Goal: Transaction & Acquisition: Purchase product/service

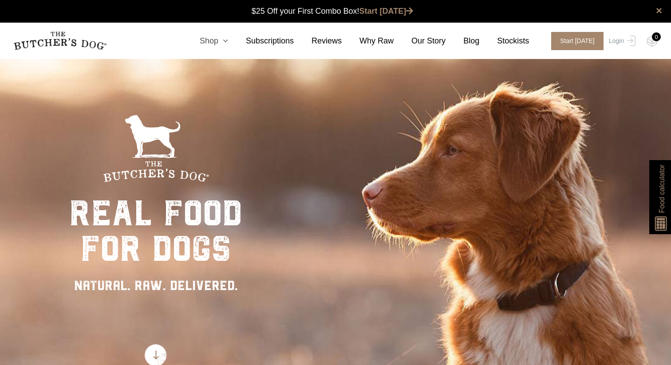
click at [221, 42] on link "Shop" at bounding box center [205, 41] width 46 height 12
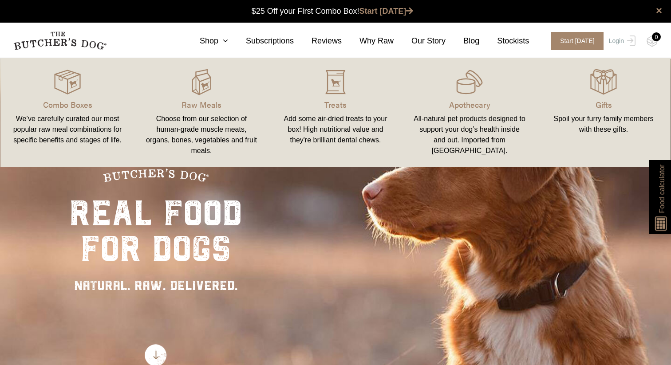
click at [209, 96] on link "Raw Meals Choose from our selection of human-grade muscle meats, organs, bones,…" at bounding box center [201, 112] width 134 height 91
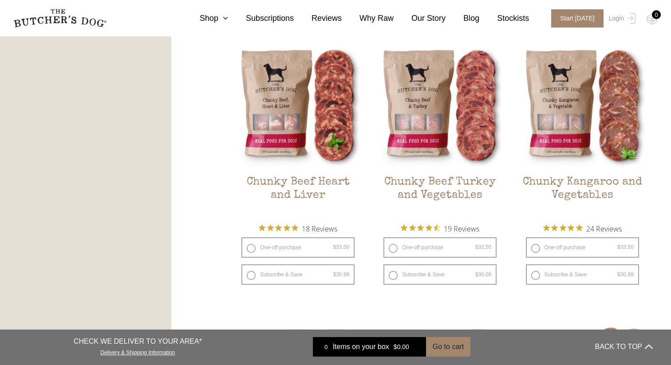
scroll to position [518, 0]
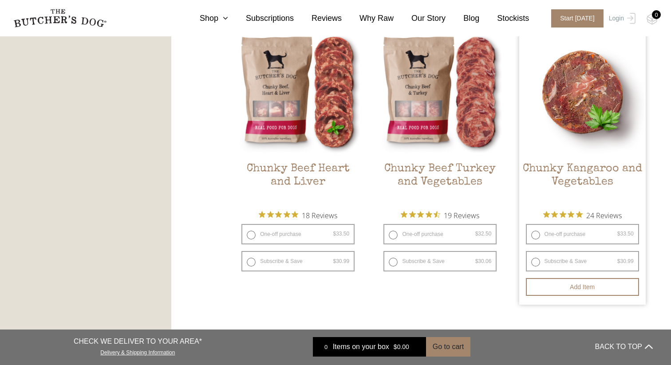
click at [565, 158] on link "Chunky Kangaroo and Vegetables $ 33.50 — or subscribe and save 7.5%" at bounding box center [582, 116] width 127 height 175
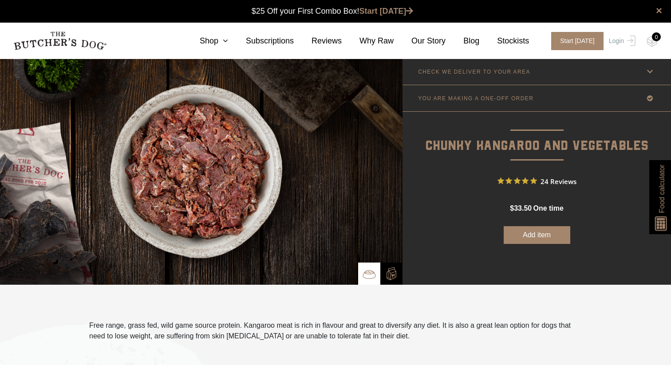
click at [465, 75] on link "CHECK WE DELIVER TO YOUR AREA" at bounding box center [537, 72] width 269 height 26
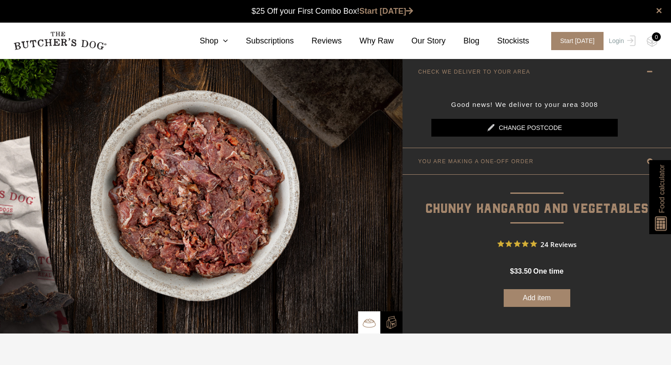
click at [455, 169] on link "YOU ARE MAKING A ONE-OFF ORDER" at bounding box center [537, 161] width 269 height 26
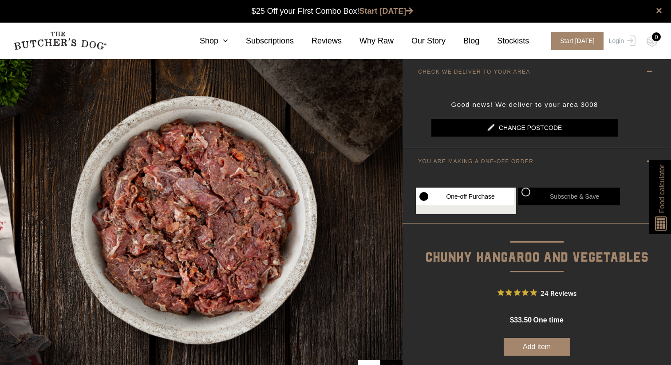
click at [526, 347] on button "Add item" at bounding box center [537, 347] width 67 height 18
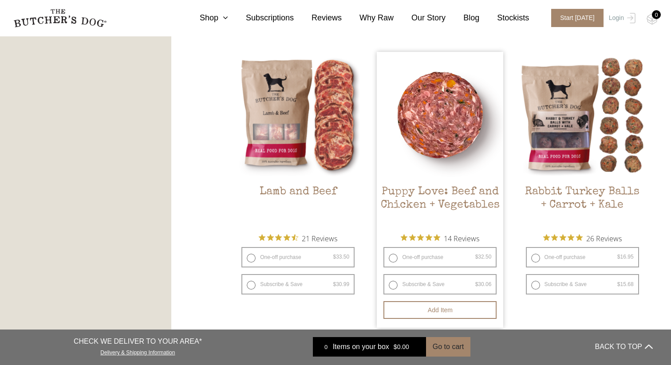
scroll to position [774, 0]
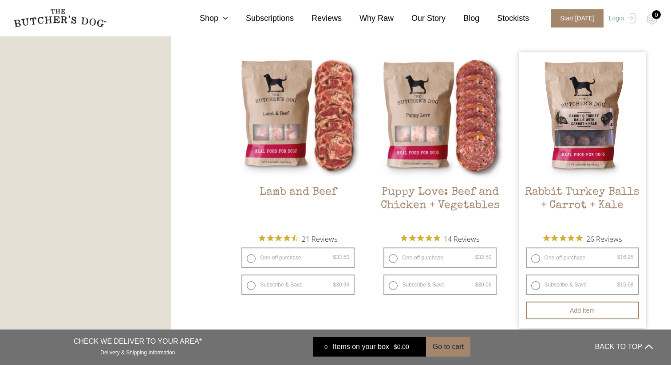
click at [569, 162] on img at bounding box center [582, 115] width 127 height 127
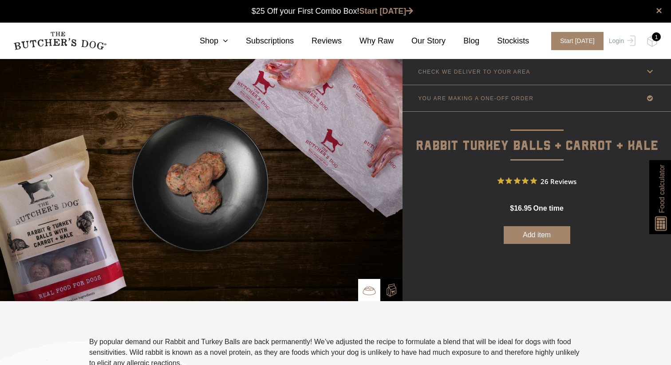
click at [528, 240] on button "Add item" at bounding box center [537, 235] width 67 height 18
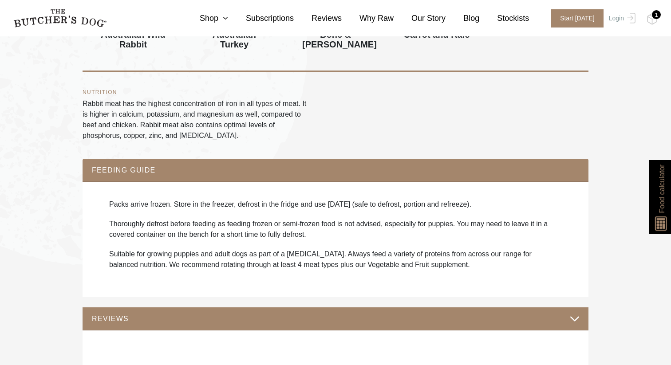
scroll to position [507, 0]
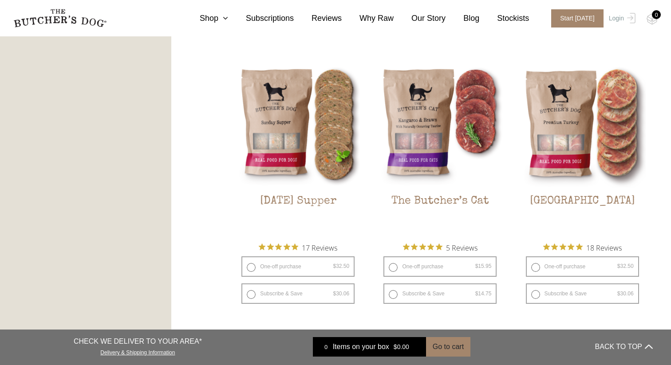
scroll to position [1046, 0]
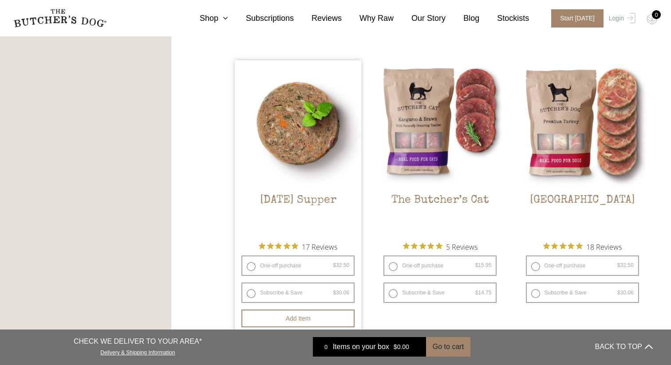
click at [309, 186] on img at bounding box center [298, 123] width 127 height 127
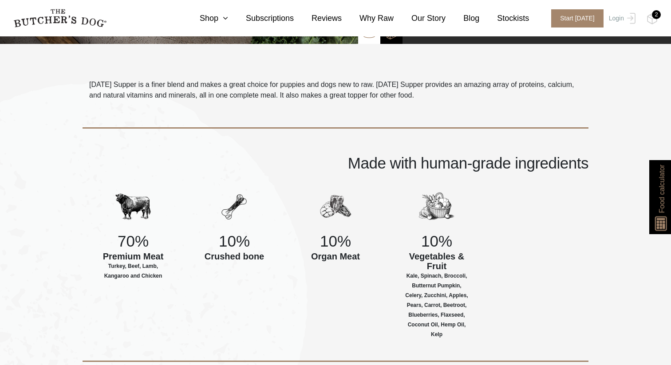
scroll to position [244, 0]
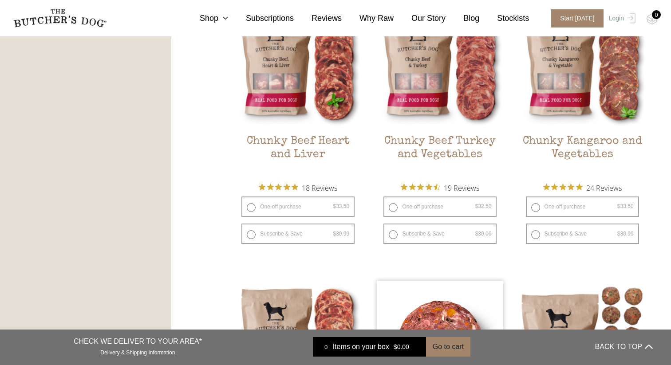
scroll to position [541, 0]
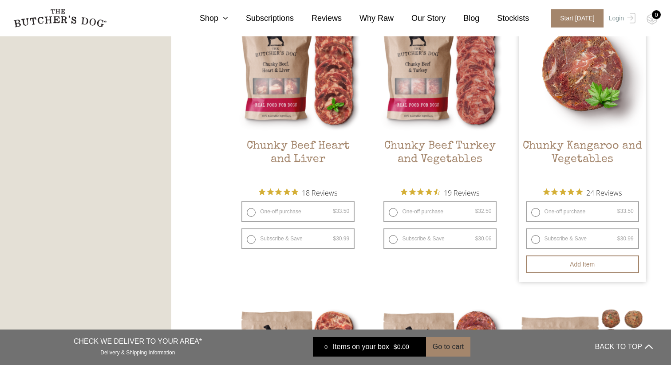
click at [583, 85] on img at bounding box center [582, 69] width 127 height 127
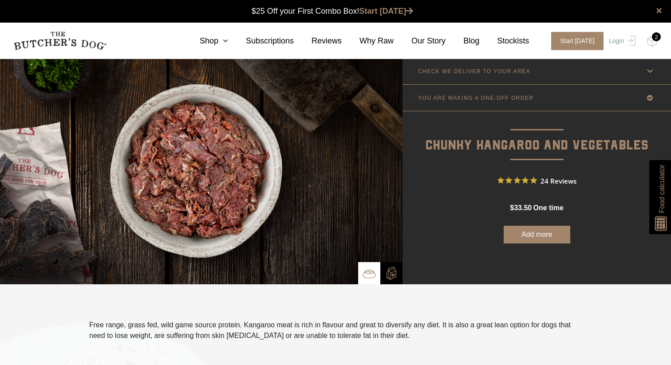
click at [524, 234] on button "Add more" at bounding box center [537, 235] width 67 height 18
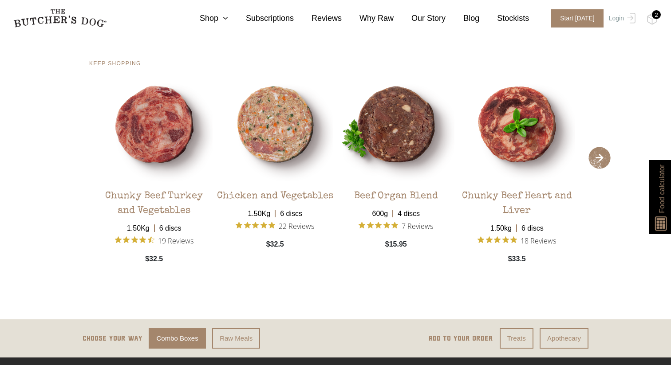
scroll to position [1749, 0]
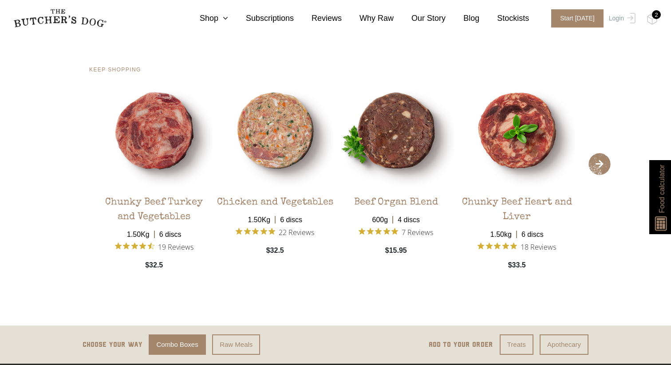
click at [604, 163] on span "›" at bounding box center [600, 164] width 22 height 22
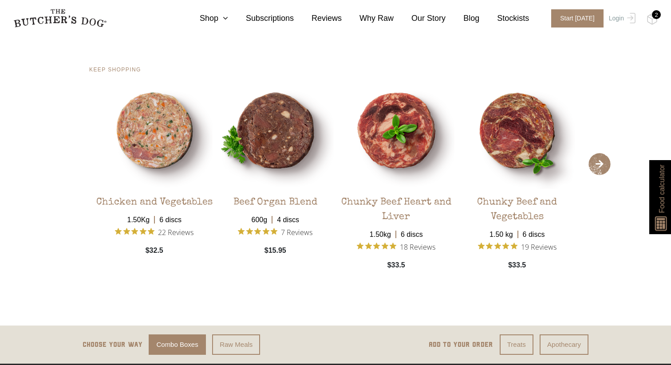
click at [604, 163] on span "›" at bounding box center [600, 164] width 22 height 22
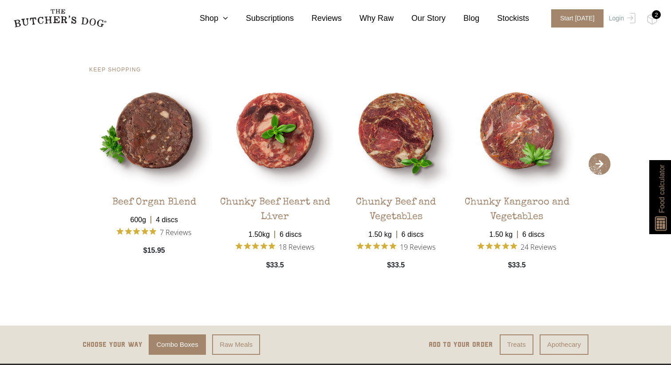
click at [604, 163] on span "›" at bounding box center [600, 164] width 22 height 22
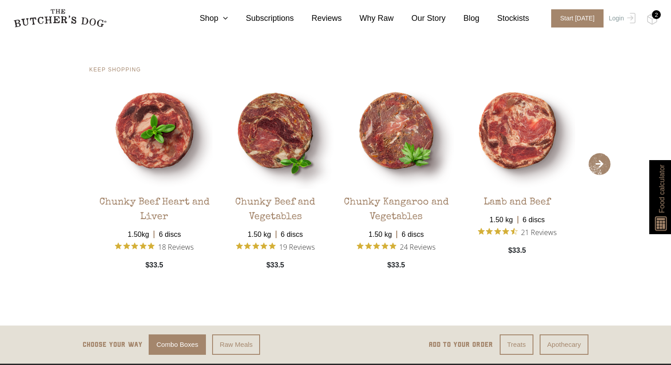
click at [604, 163] on span "›" at bounding box center [600, 164] width 22 height 22
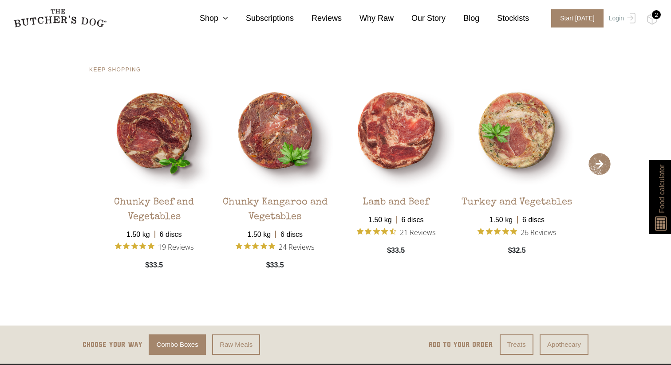
click at [604, 163] on span "›" at bounding box center [600, 164] width 22 height 22
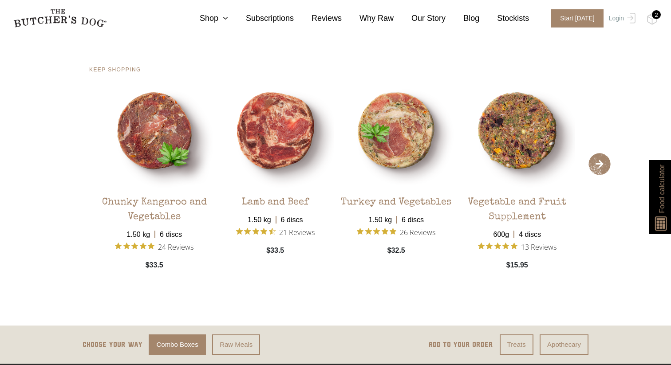
click at [604, 163] on span "›" at bounding box center [600, 164] width 22 height 22
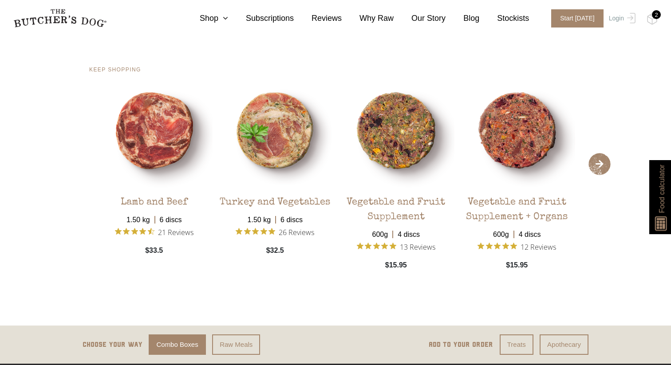
click at [604, 163] on span "›" at bounding box center [600, 164] width 22 height 22
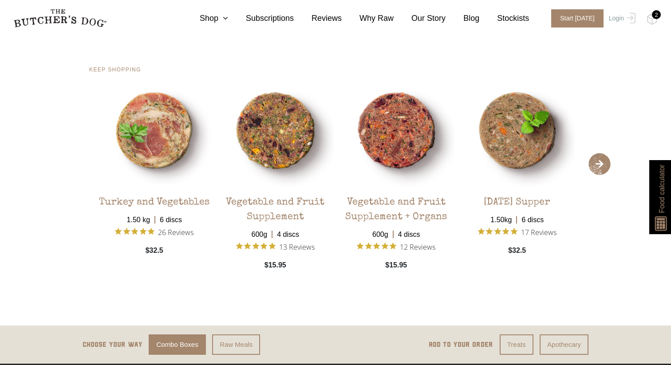
click at [604, 163] on span "›" at bounding box center [600, 164] width 22 height 22
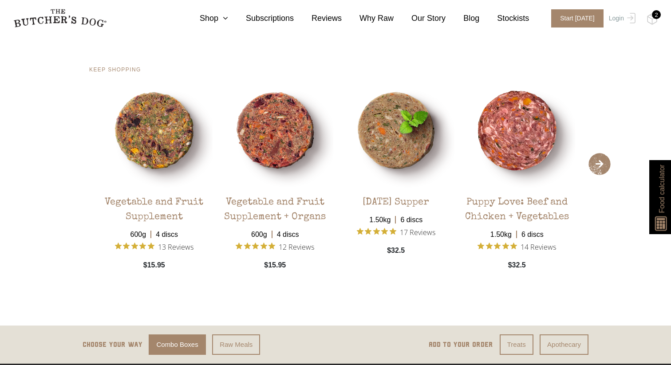
click at [604, 163] on span "›" at bounding box center [600, 164] width 22 height 22
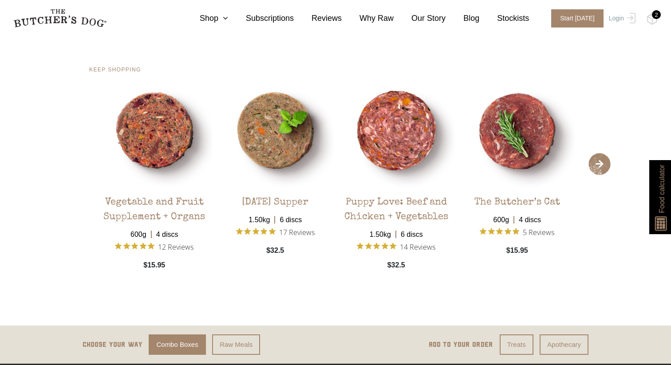
click at [604, 163] on span "›" at bounding box center [600, 164] width 22 height 22
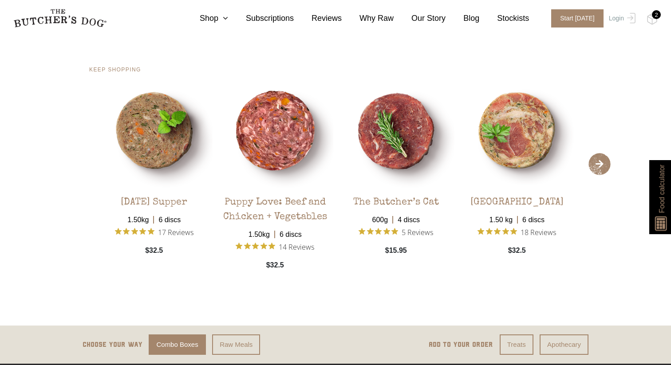
click at [604, 163] on span "›" at bounding box center [600, 164] width 22 height 22
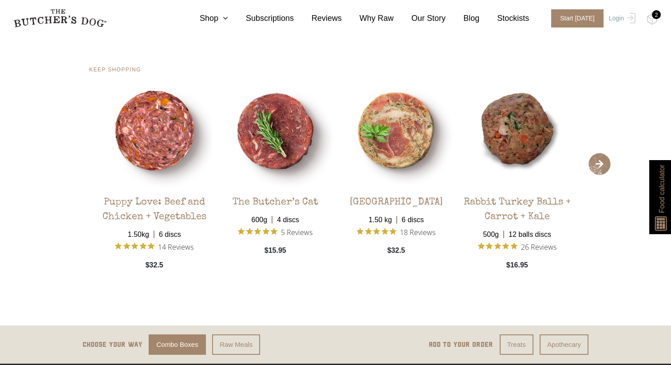
click at [604, 163] on span "›" at bounding box center [600, 164] width 22 height 22
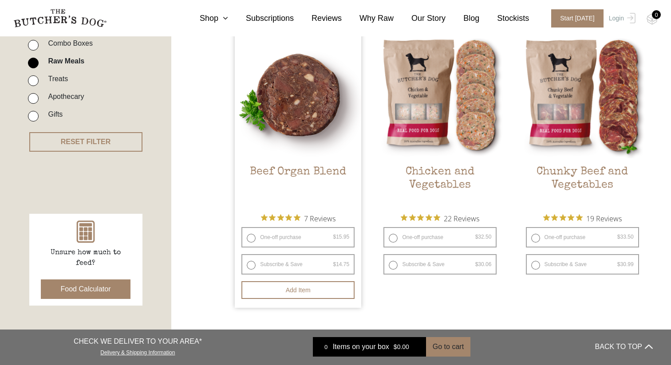
scroll to position [239, 0]
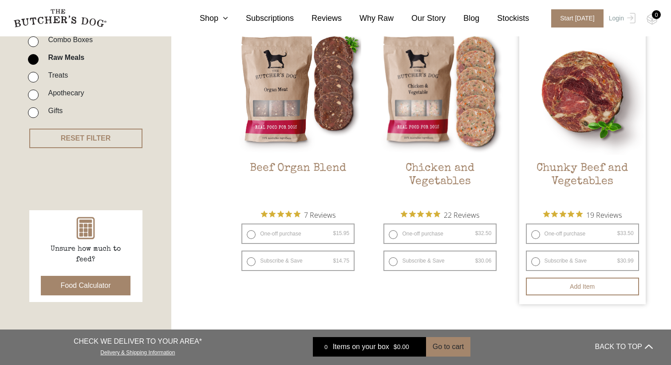
click at [582, 125] on img at bounding box center [582, 91] width 127 height 127
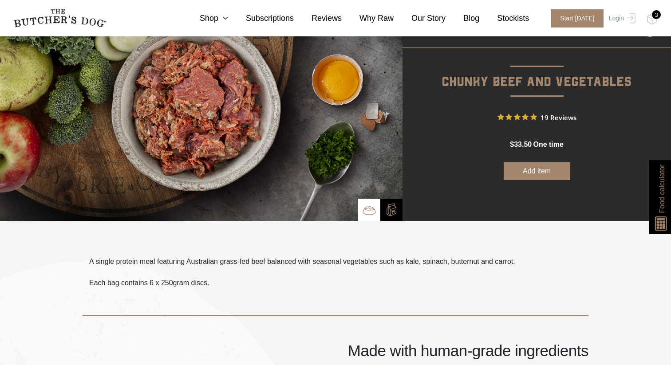
scroll to position [48, 0]
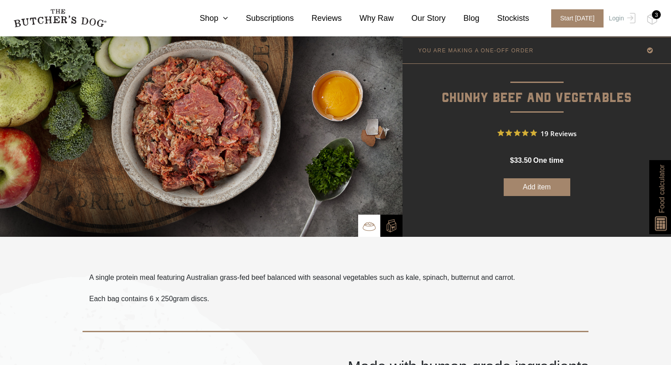
click at [526, 184] on button "Add item" at bounding box center [537, 187] width 67 height 18
click at [655, 17] on div "3" at bounding box center [656, 14] width 9 height 9
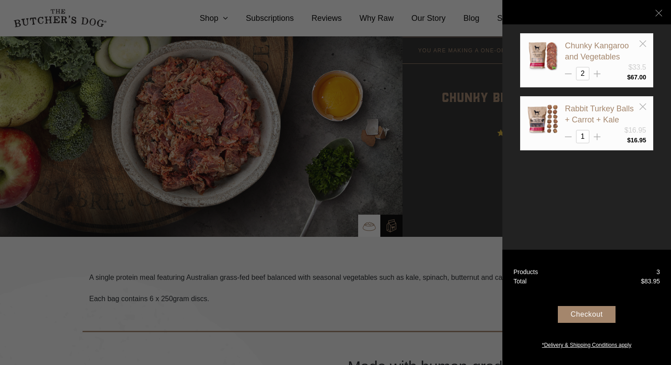
click at [580, 315] on div "Checkout" at bounding box center [587, 314] width 58 height 17
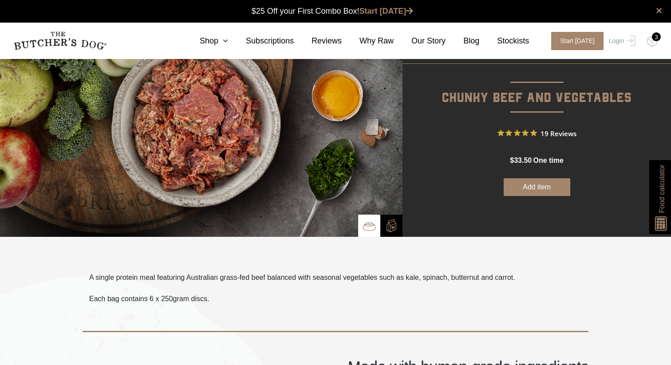
click at [664, 194] on span "Food calculator" at bounding box center [661, 189] width 11 height 48
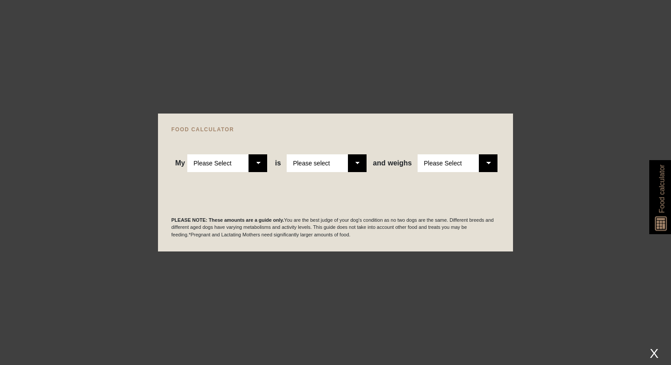
click at [259, 167] on select "Please Select Adult Dog Puppy" at bounding box center [227, 163] width 80 height 18
select select "adult"
click at [345, 163] on select "Please select a healthy weight overweight" at bounding box center [327, 163] width 80 height 18
select select "0"
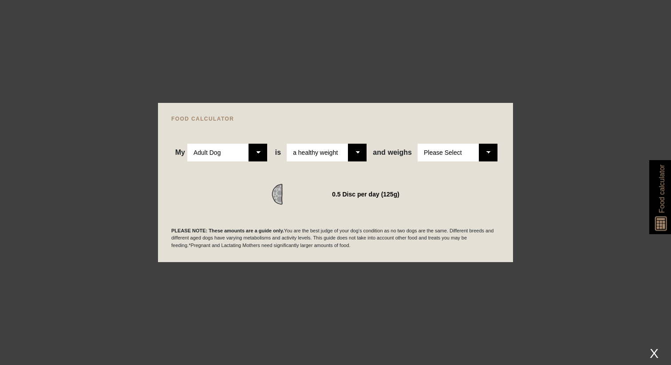
click at [477, 158] on select "Please Select 1kg 2kg 3kg 4kg 5kg 6kg 7kg 8kg 9kg 10kg 11kg 12kg 13kg 14kg 15kg…" at bounding box center [458, 153] width 80 height 18
select select "30"
click at [482, 158] on select "Please Select 1kg 2kg 3kg 4kg 5kg 6kg 7kg 8kg 9kg 10kg 11kg 12kg 13kg 14kg 15kg…" at bounding box center [458, 153] width 80 height 18
click at [475, 53] on div at bounding box center [335, 182] width 671 height 365
click at [490, 80] on div at bounding box center [335, 182] width 671 height 365
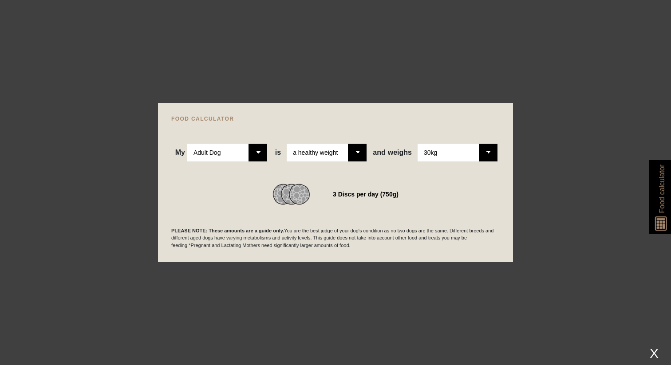
click at [665, 186] on span "Food calculator" at bounding box center [661, 189] width 11 height 48
click at [654, 347] on div "X" at bounding box center [654, 353] width 16 height 15
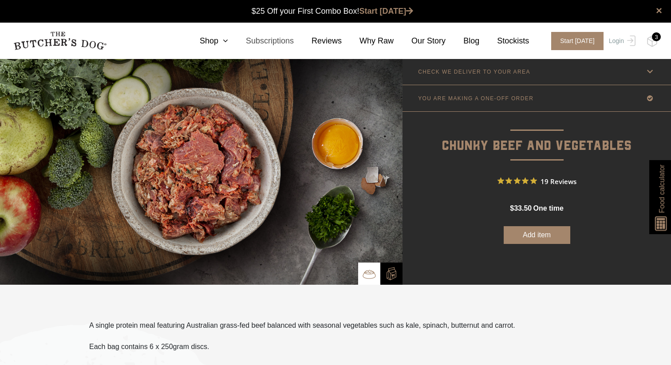
click at [283, 43] on link "Subscriptions" at bounding box center [261, 41] width 66 height 12
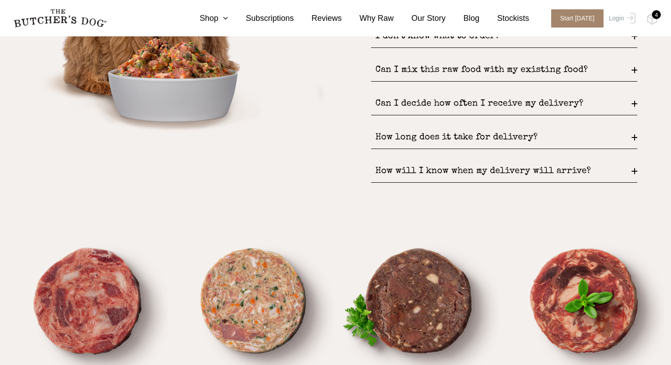
scroll to position [1351, 0]
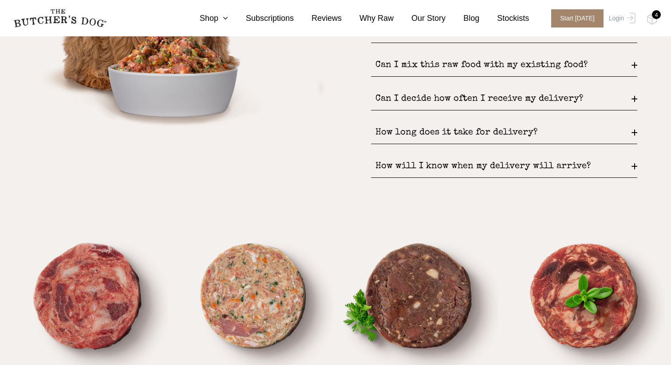
click at [476, 125] on div "How long does it take for delivery?" at bounding box center [504, 133] width 266 height 23
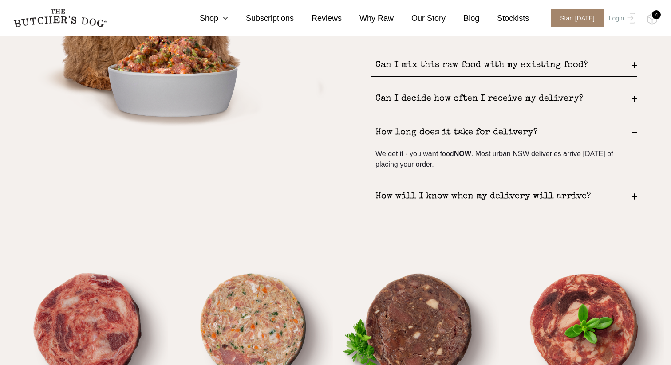
click at [437, 201] on div "How will I know when my delivery will arrive?" at bounding box center [504, 197] width 266 height 23
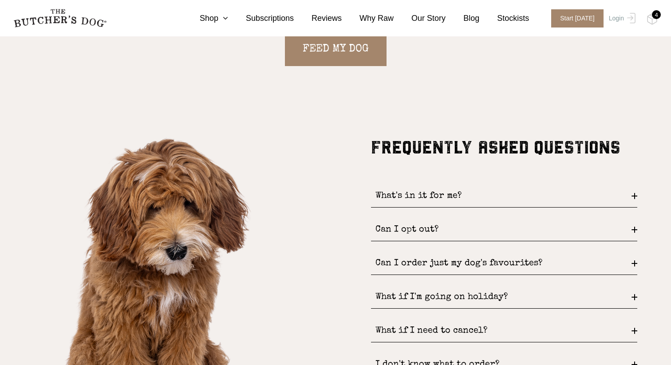
scroll to position [1012, 0]
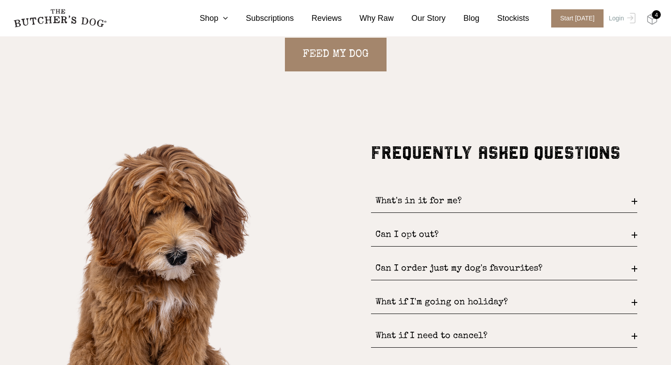
click at [654, 20] on img at bounding box center [652, 19] width 11 height 12
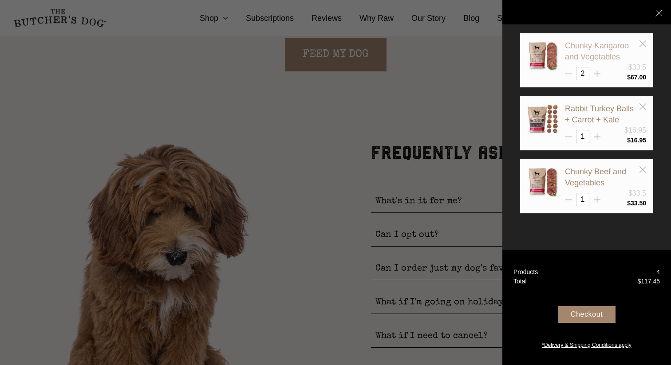
click at [584, 55] on link "Chunky Kangaroo and Vegetables" at bounding box center [597, 51] width 64 height 20
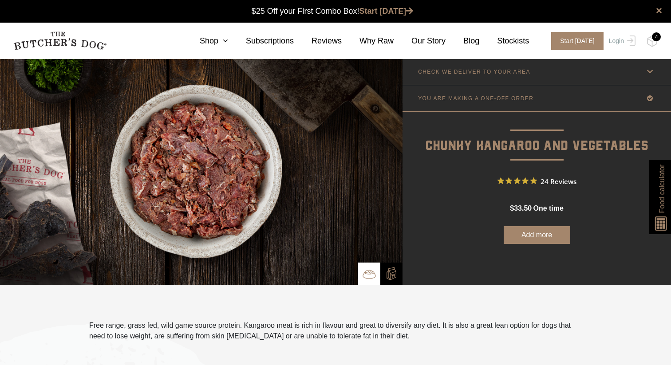
scroll to position [0, 0]
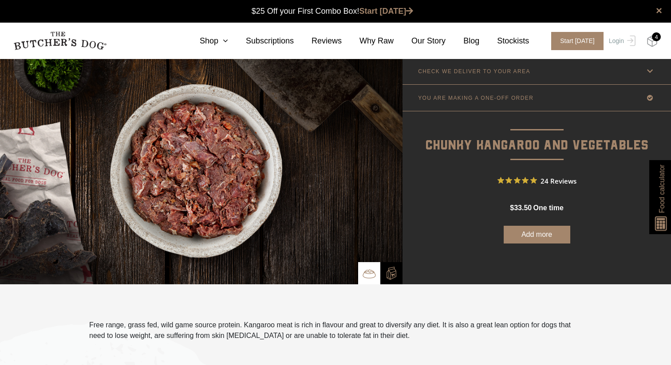
click at [651, 41] on img at bounding box center [652, 42] width 11 height 12
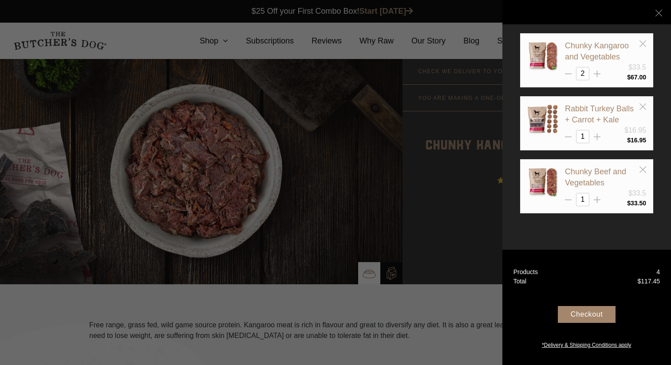
click at [564, 118] on div "Rabbit Turkey Balls + Carrot + Kale $16.95 1 $ 16.95" at bounding box center [586, 123] width 119 height 40
click at [574, 112] on link "Rabbit Turkey Balls + Carrot + Kale" at bounding box center [599, 114] width 69 height 20
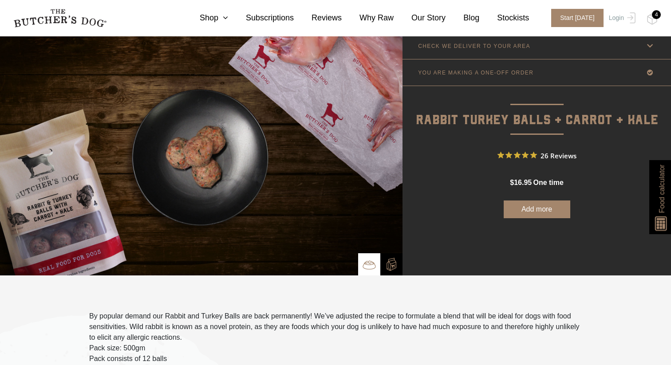
scroll to position [25, 0]
